Goal: Communication & Community: Answer question/provide support

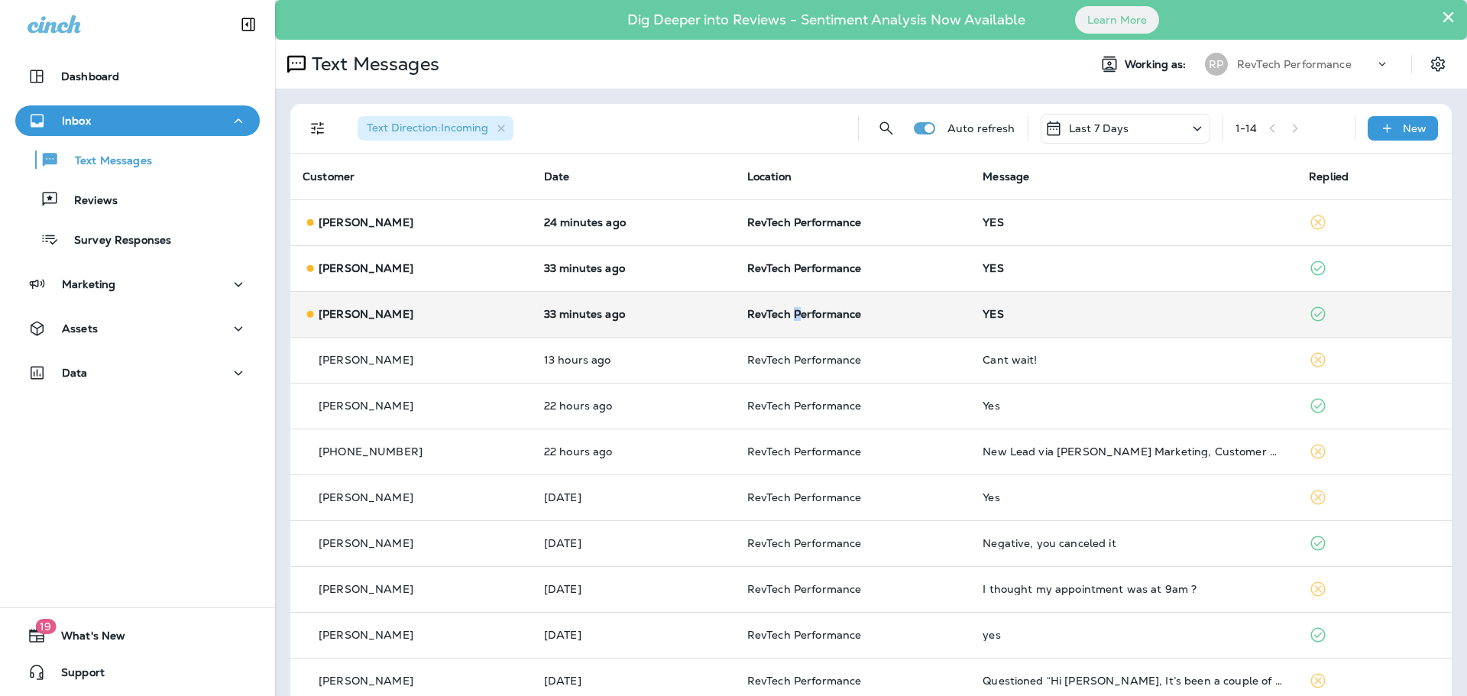
click at [794, 308] on span "RevTech Performance" at bounding box center [804, 314] width 115 height 14
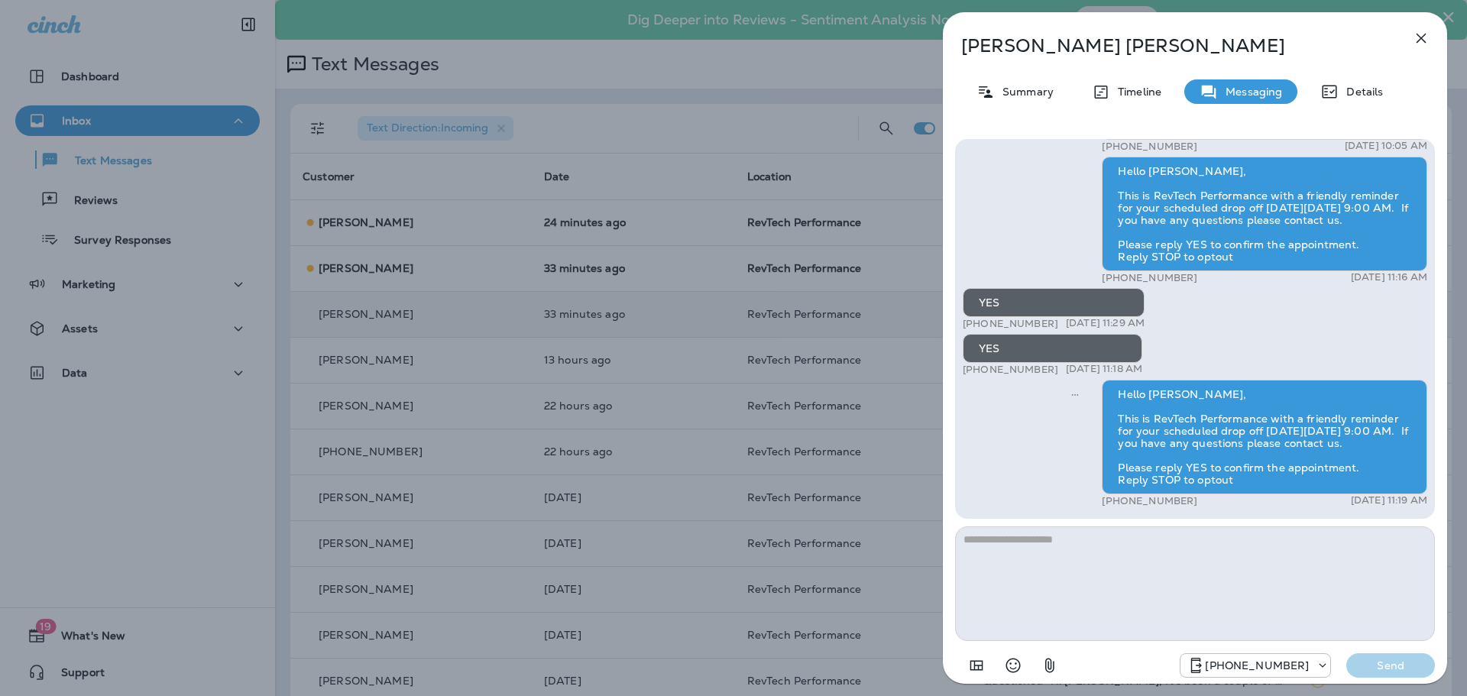
drag, startPoint x: 1196, startPoint y: 563, endPoint x: 1286, endPoint y: 559, distance: 89.5
click at [1198, 563] on textarea at bounding box center [1195, 583] width 480 height 115
type textarea "**********"
click at [1395, 662] on p "Send" at bounding box center [1390, 665] width 64 height 14
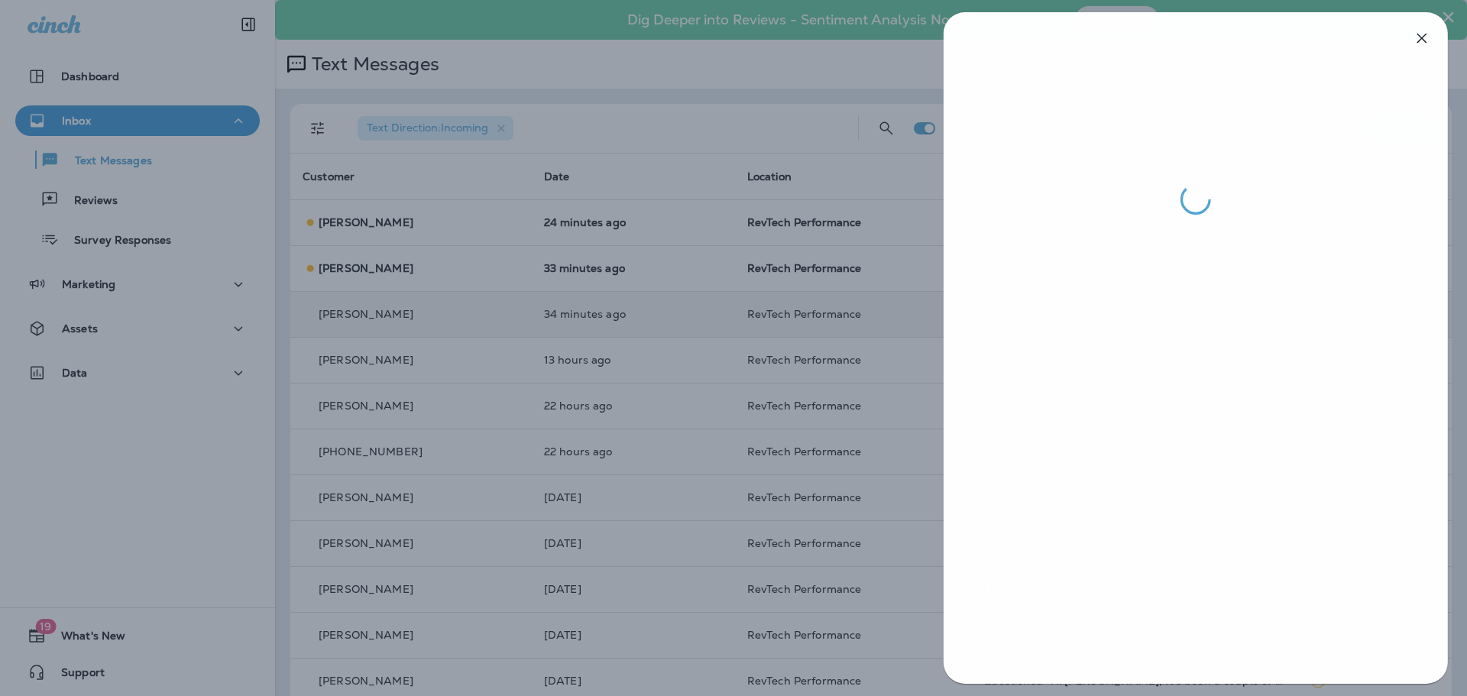
click at [542, 382] on div at bounding box center [734, 348] width 1467 height 696
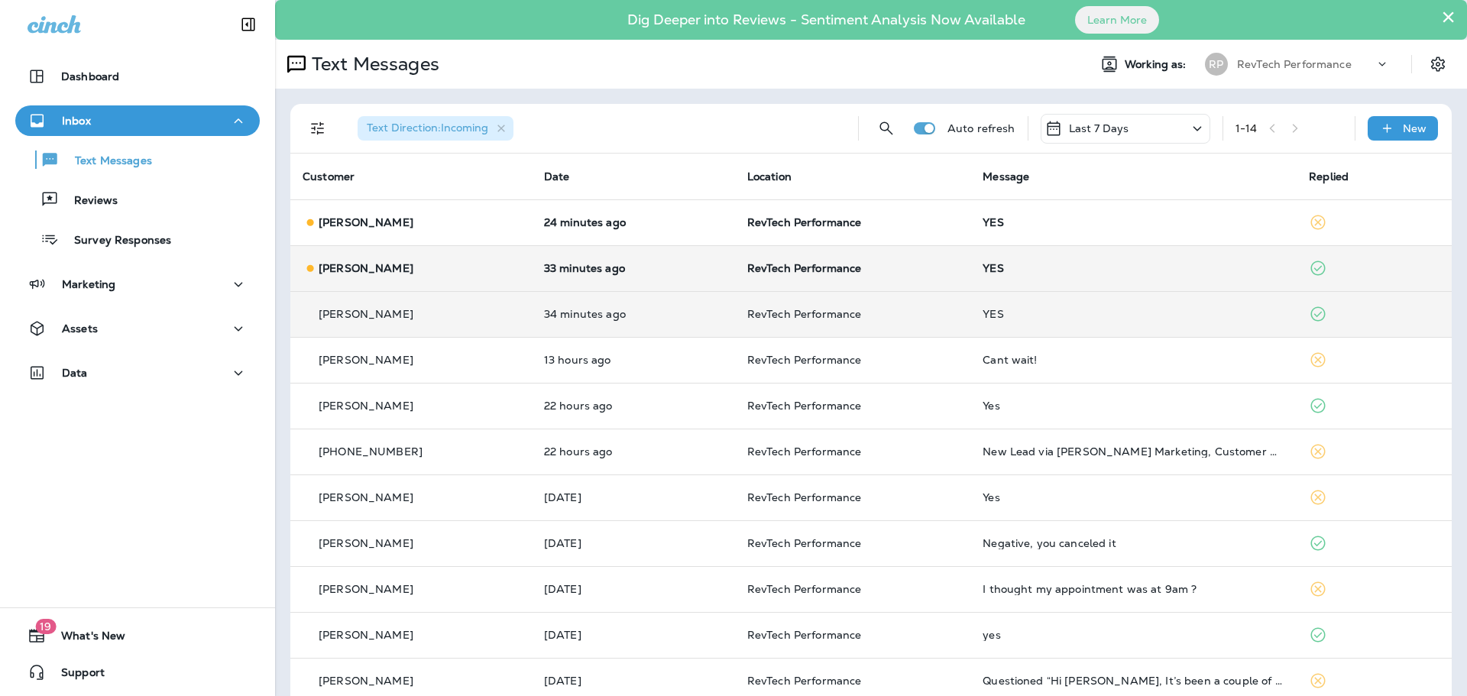
click at [1011, 273] on div "YES" at bounding box center [1133, 268] width 302 height 12
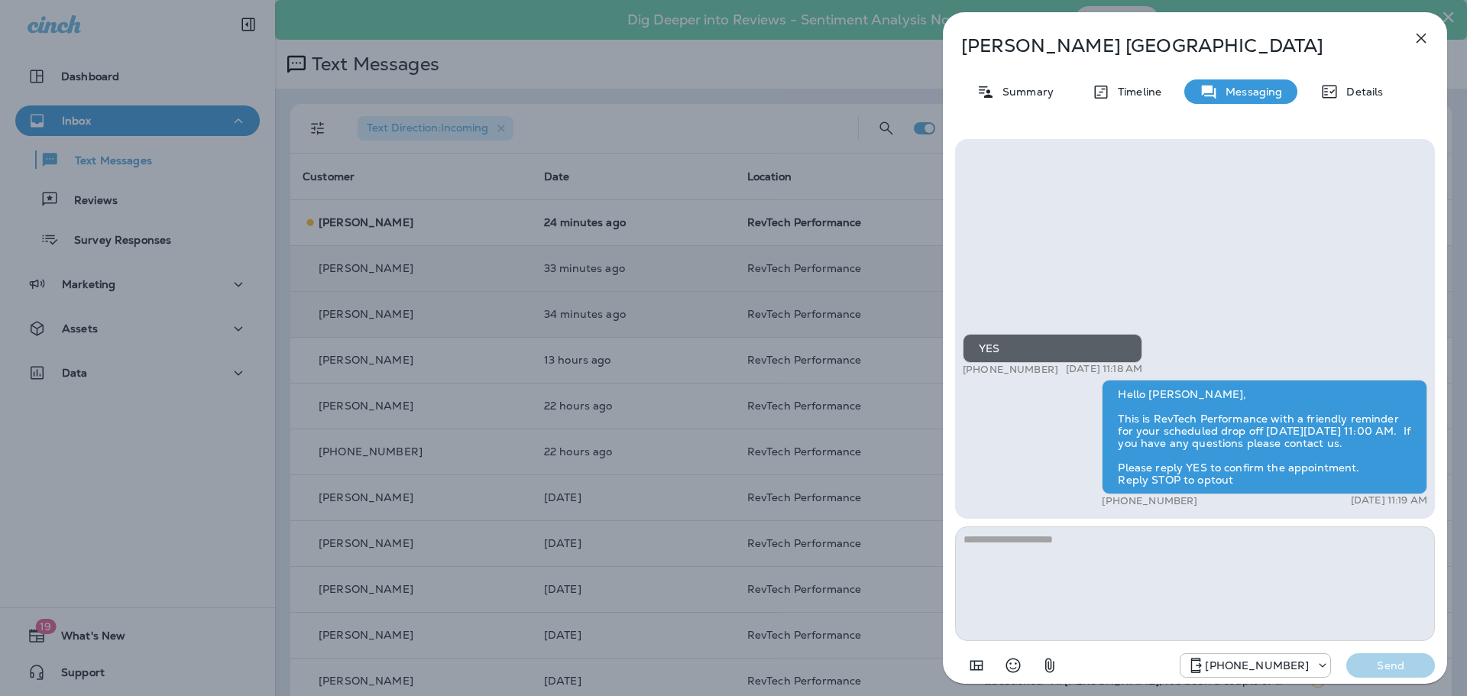
click at [1261, 587] on textarea at bounding box center [1195, 583] width 480 height 115
type textarea "**********"
click at [1416, 666] on p "Send" at bounding box center [1390, 665] width 64 height 14
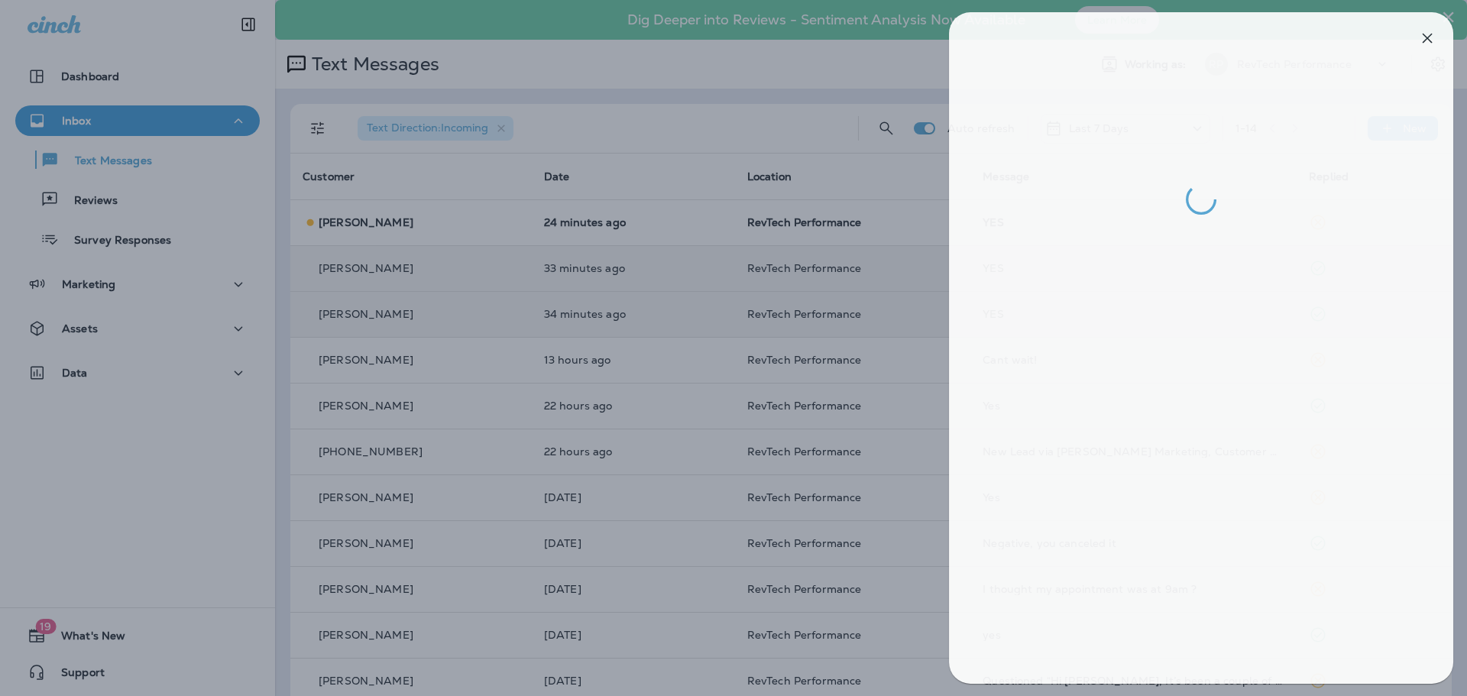
drag, startPoint x: 632, startPoint y: 336, endPoint x: 630, endPoint y: 328, distance: 8.0
click at [632, 331] on div at bounding box center [739, 348] width 1467 height 696
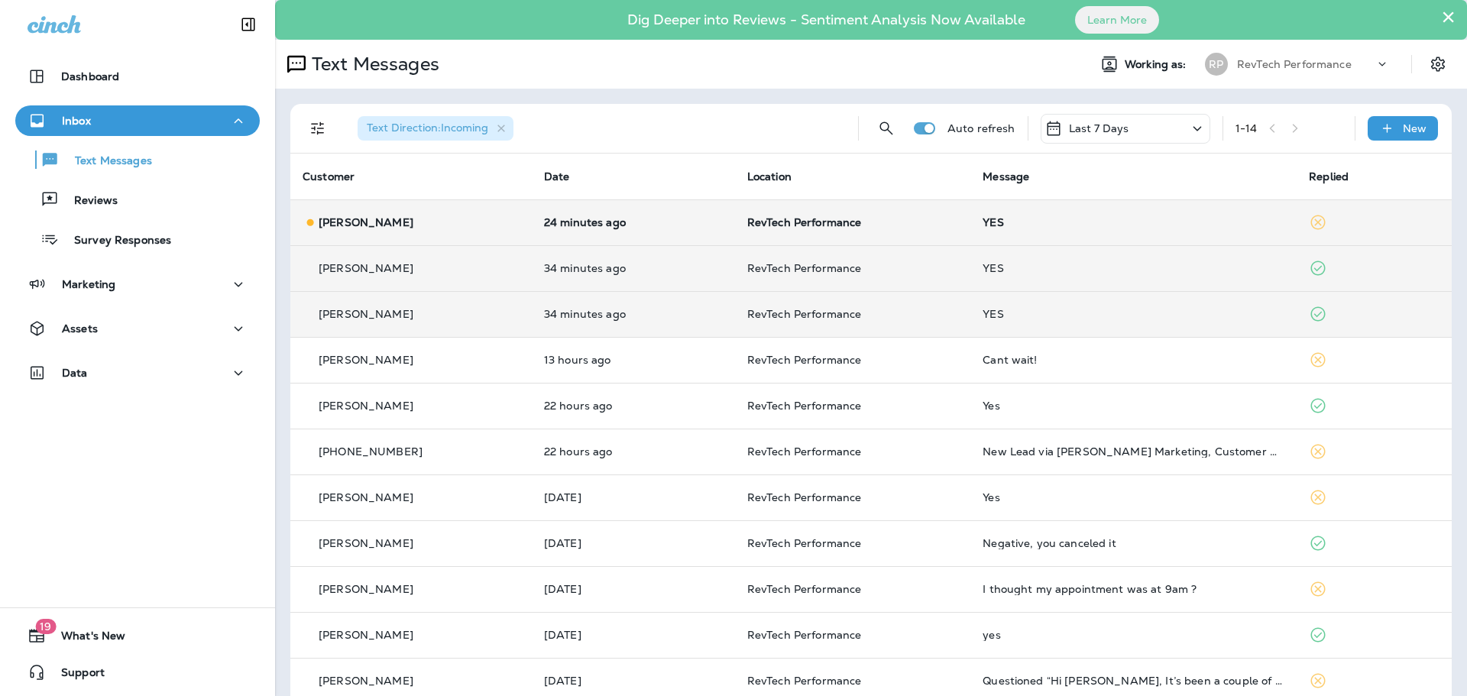
click at [1039, 226] on div "YES" at bounding box center [1133, 222] width 302 height 12
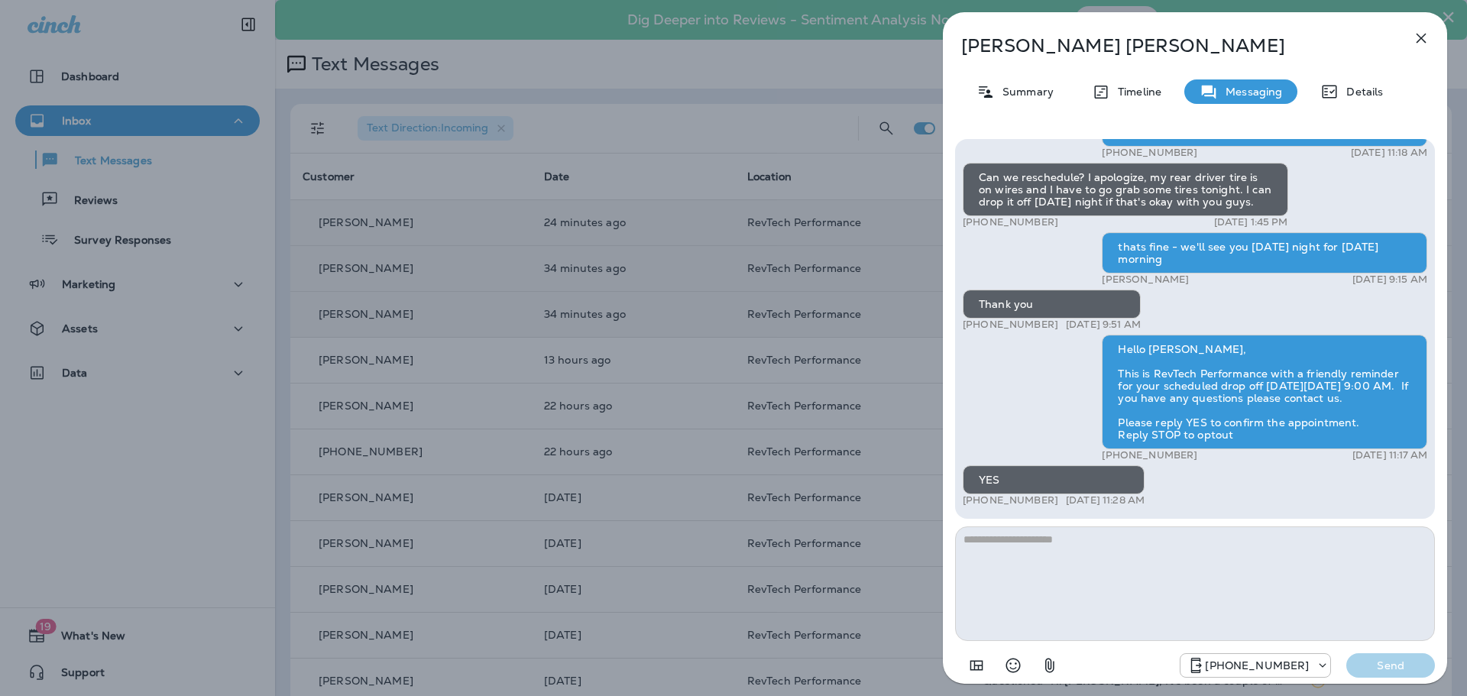
drag, startPoint x: 1218, startPoint y: 588, endPoint x: 1228, endPoint y: 586, distance: 10.2
click at [1221, 588] on textarea at bounding box center [1195, 583] width 480 height 115
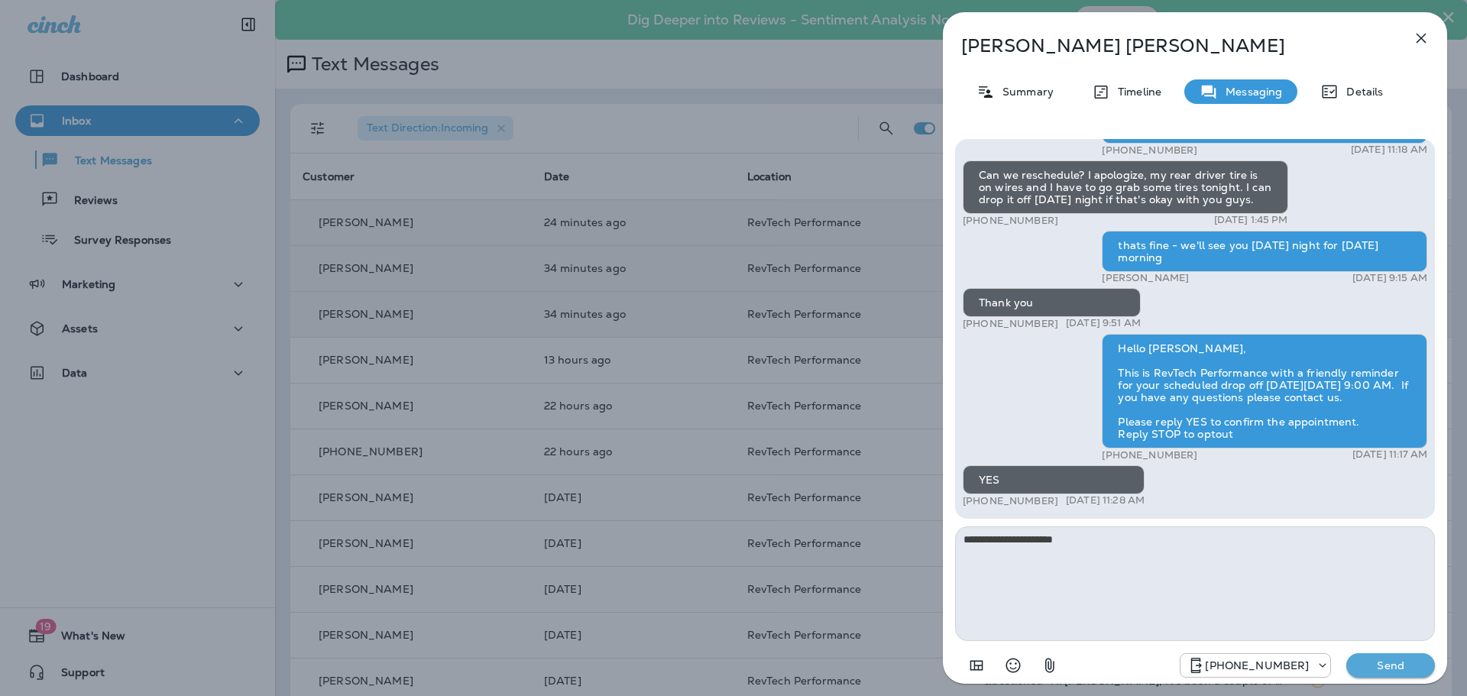
type textarea "**********"
click at [1405, 665] on p "Send" at bounding box center [1390, 665] width 64 height 14
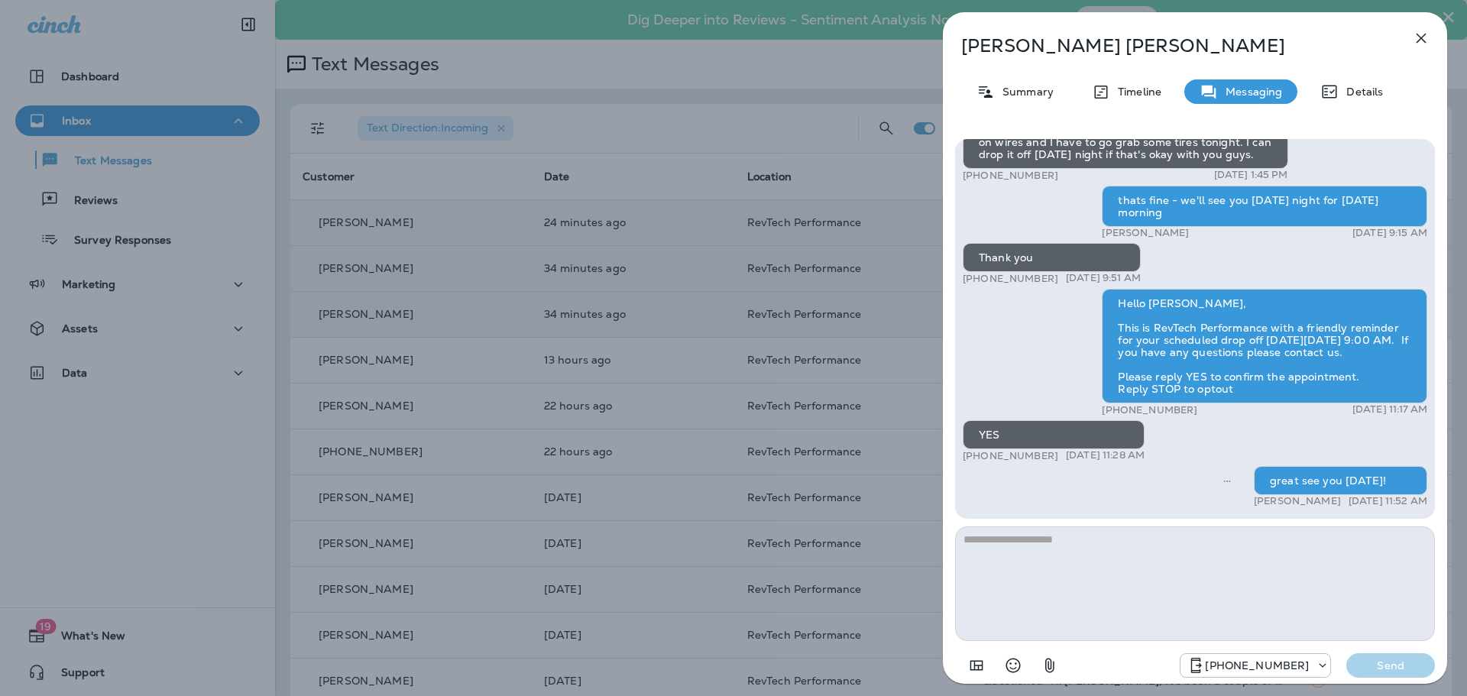
click at [1427, 40] on icon "button" at bounding box center [1421, 38] width 18 height 18
